Goal: Find specific page/section: Find specific page/section

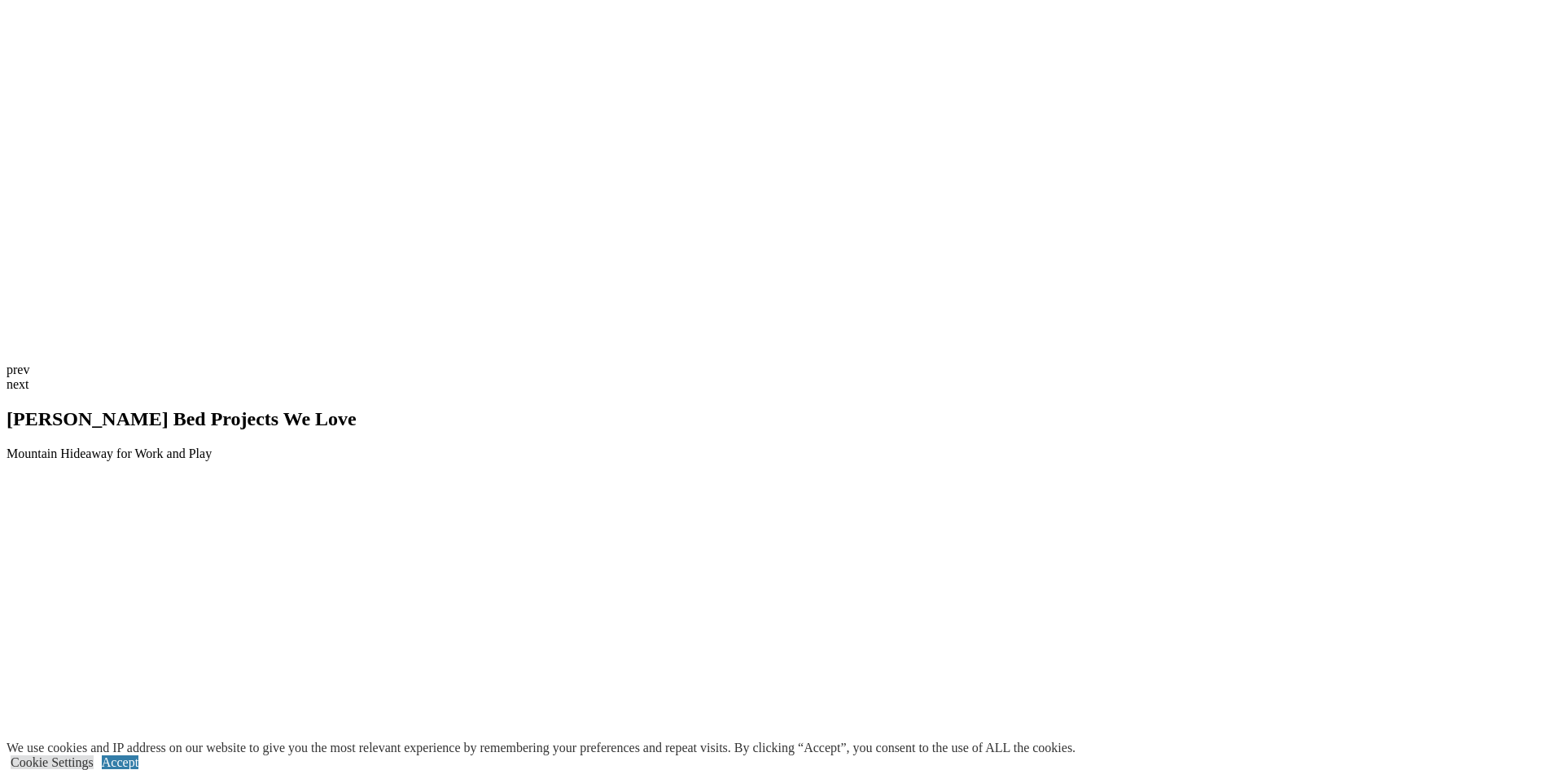
scroll to position [3909, 0]
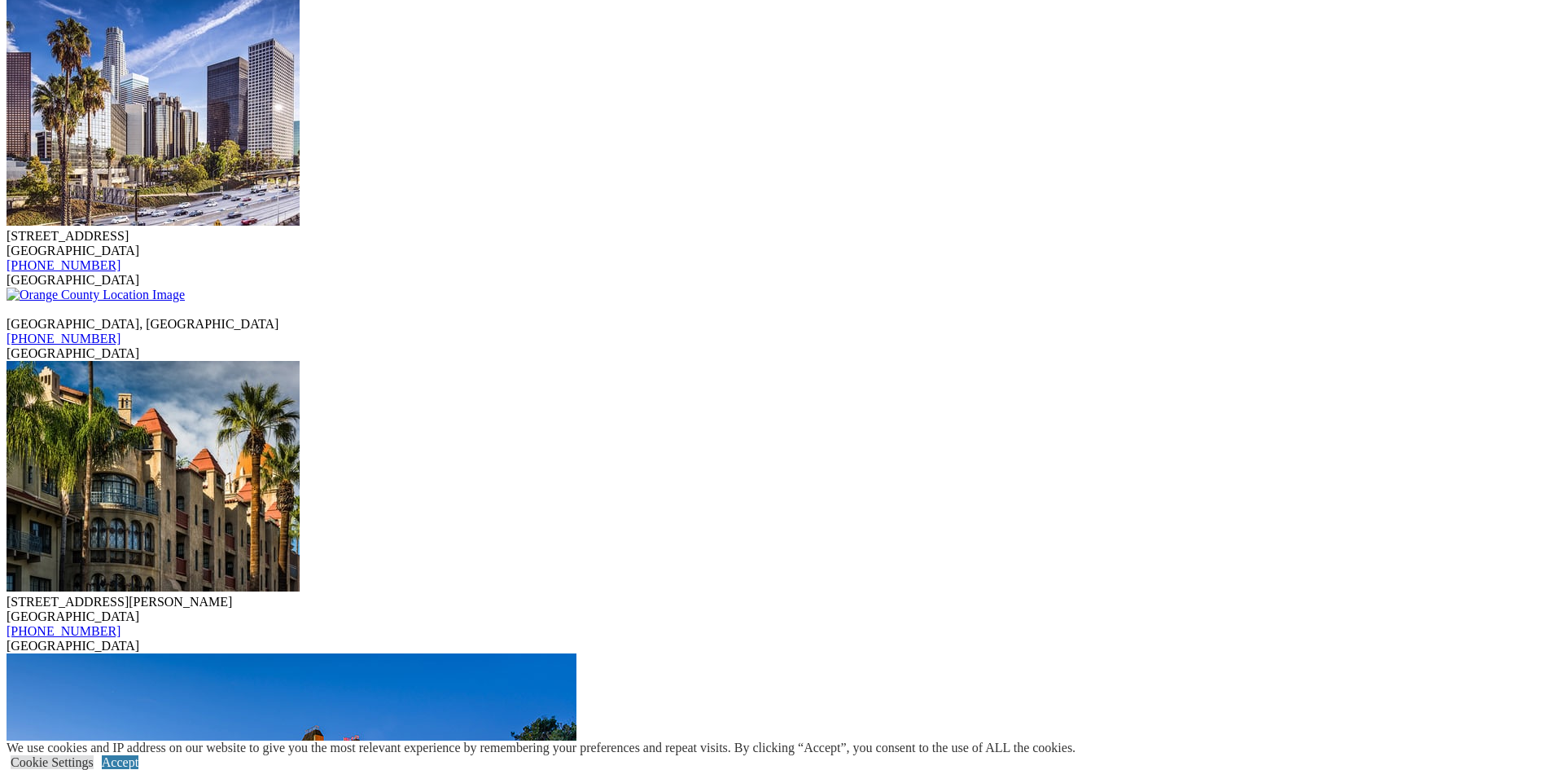
scroll to position [3502, 0]
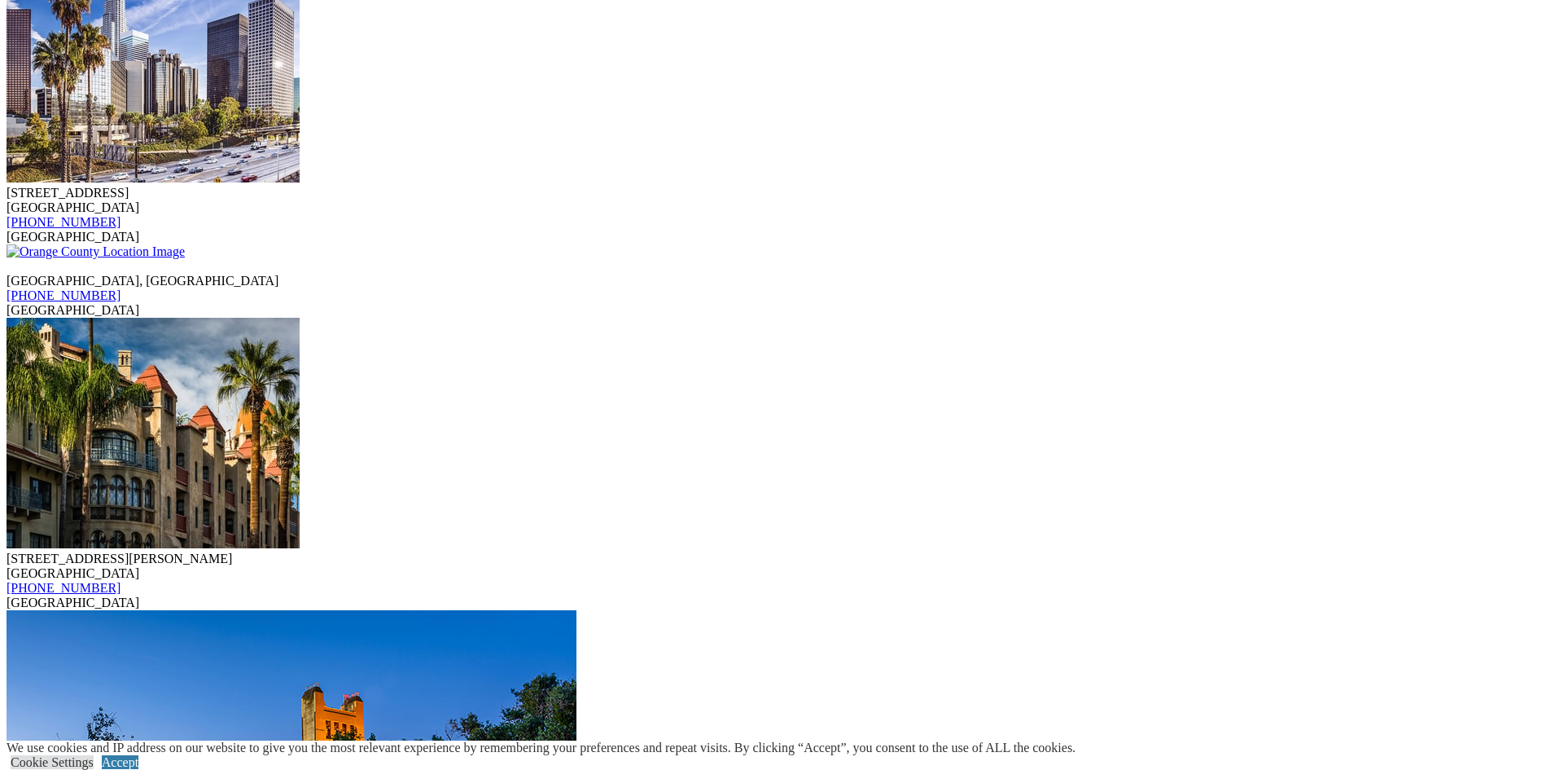
drag, startPoint x: 257, startPoint y: 531, endPoint x: 287, endPoint y: 531, distance: 30.1
